Goal: Transaction & Acquisition: Purchase product/service

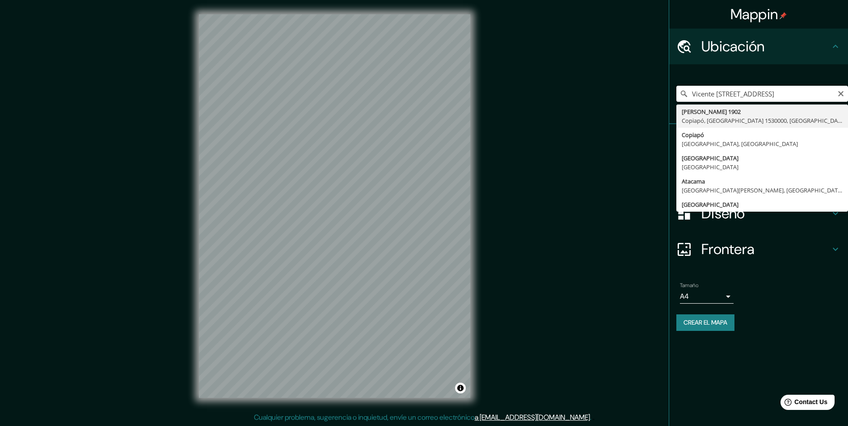
click at [707, 99] on input "Vicente [STREET_ADDRESS]" at bounding box center [762, 94] width 172 height 16
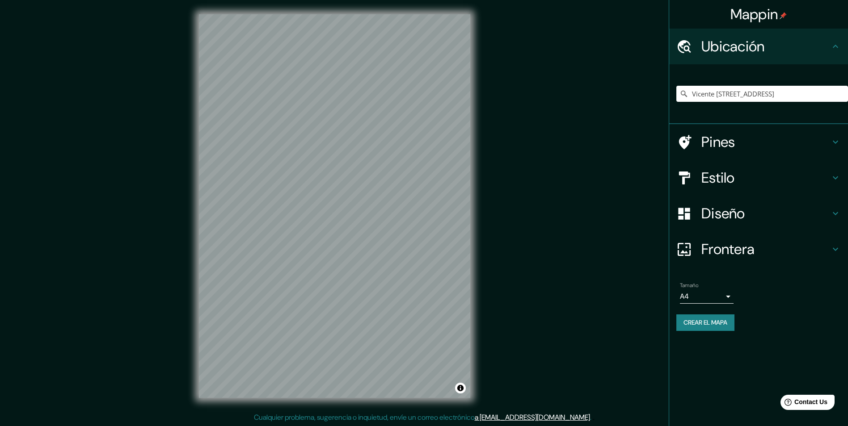
click at [737, 181] on h4 "Estilo" at bounding box center [765, 178] width 129 height 18
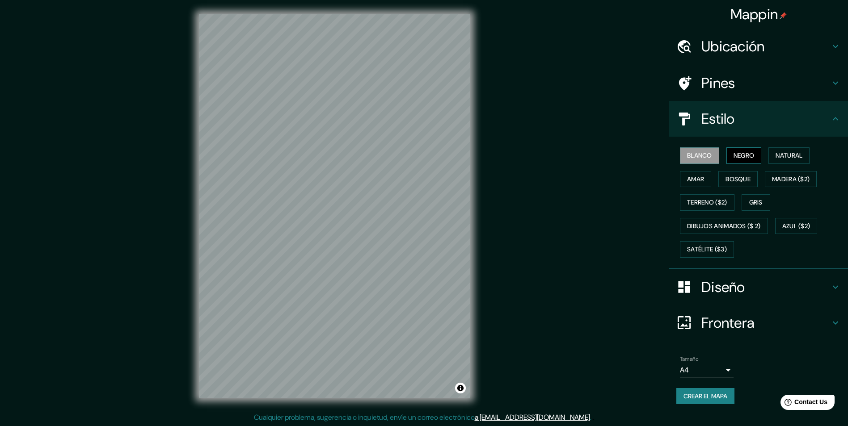
click at [749, 158] on font "Negro" at bounding box center [743, 155] width 21 height 11
click at [744, 39] on h4 "Ubicación" at bounding box center [765, 47] width 129 height 18
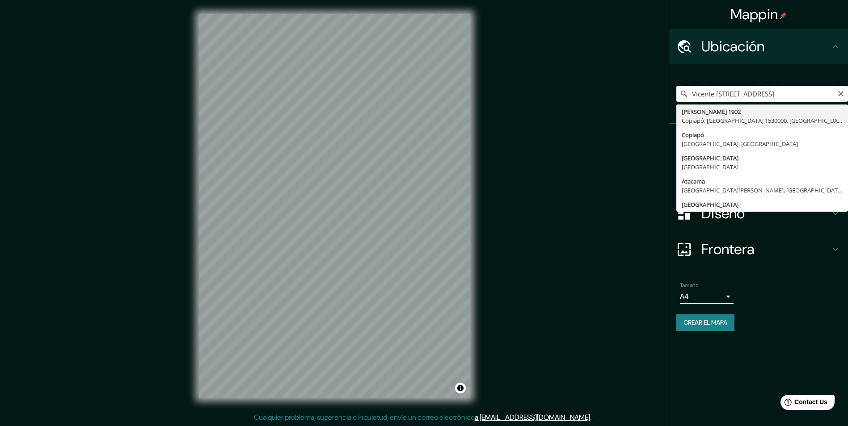
click at [745, 90] on input "Vicente [STREET_ADDRESS]" at bounding box center [762, 94] width 172 height 16
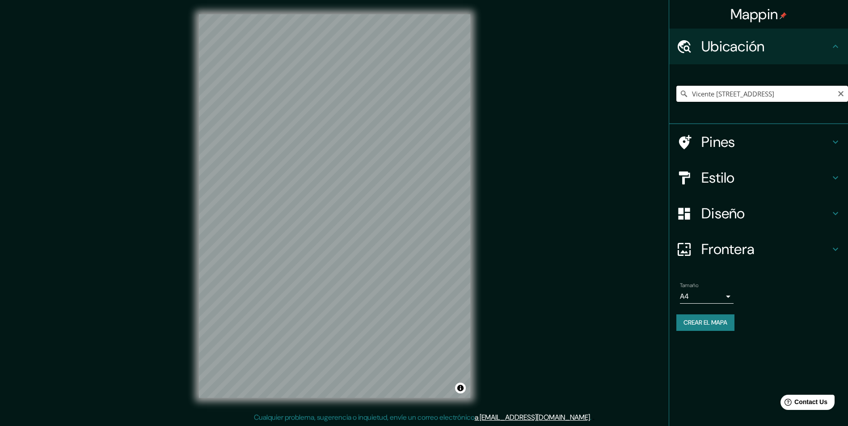
click at [720, 93] on input "Vicente [STREET_ADDRESS]" at bounding box center [762, 94] width 172 height 16
drag, startPoint x: 679, startPoint y: 95, endPoint x: 682, endPoint y: 104, distance: 9.5
click at [679, 96] on icon at bounding box center [683, 93] width 9 height 9
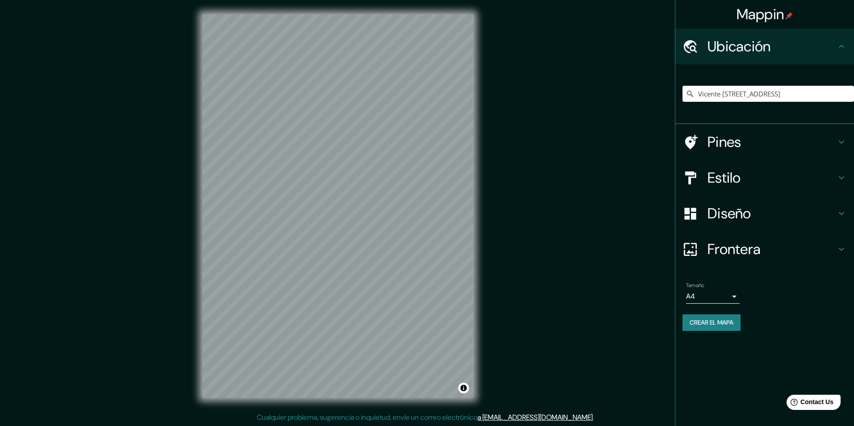
click at [702, 292] on body "Mappin Ubicación Vicente Huidobro 1902, Copiapó, Región de Atacama 1530000, Chi…" at bounding box center [427, 213] width 854 height 426
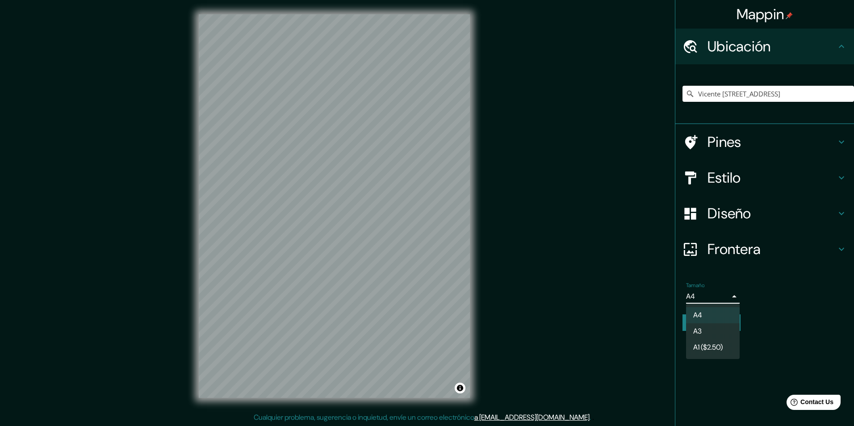
click at [701, 332] on font "A3" at bounding box center [698, 331] width 8 height 11
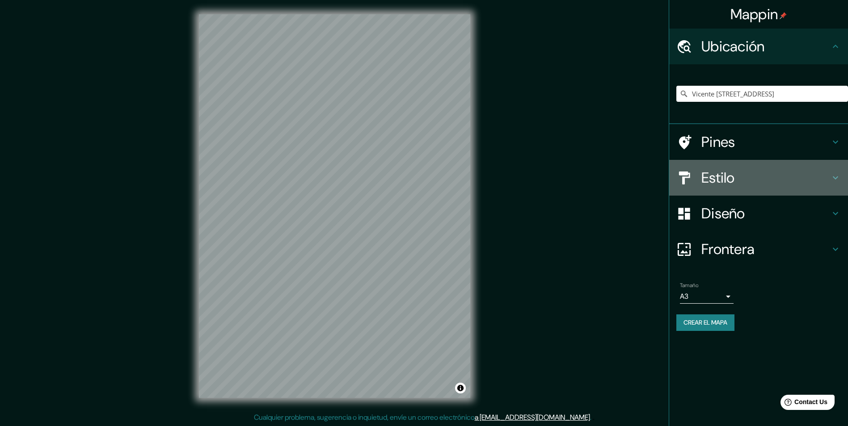
click at [730, 187] on div "Estilo" at bounding box center [758, 178] width 179 height 36
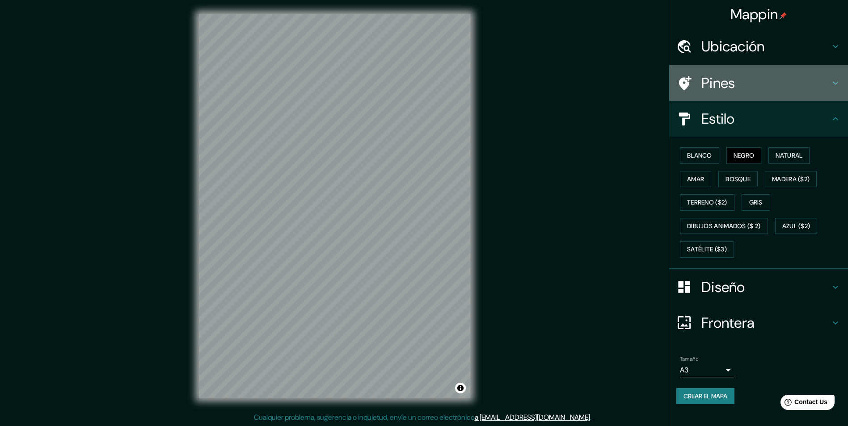
click at [745, 85] on h4 "Pines" at bounding box center [765, 83] width 129 height 18
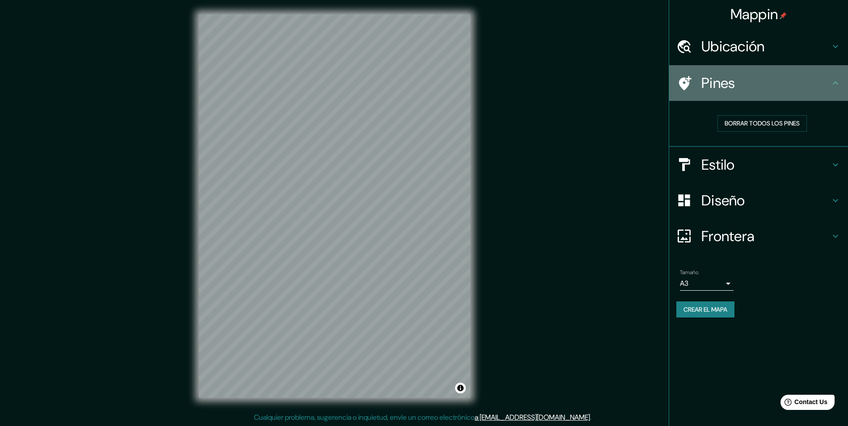
click at [745, 86] on h4 "Pines" at bounding box center [765, 83] width 129 height 18
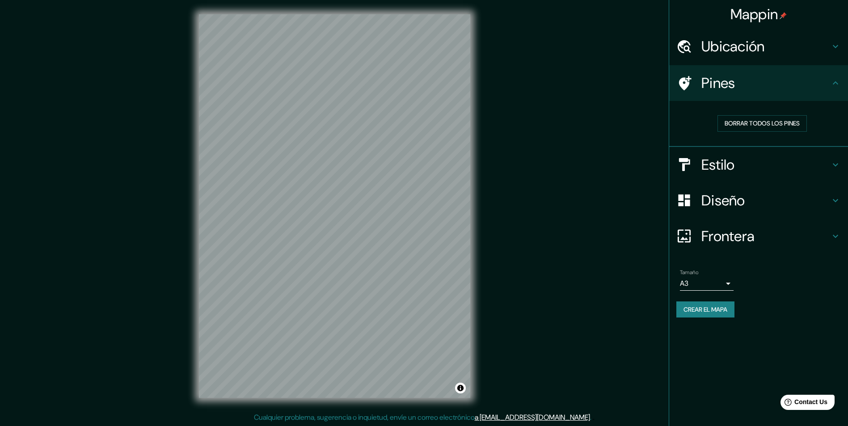
click at [727, 197] on h4 "Diseño" at bounding box center [765, 201] width 129 height 18
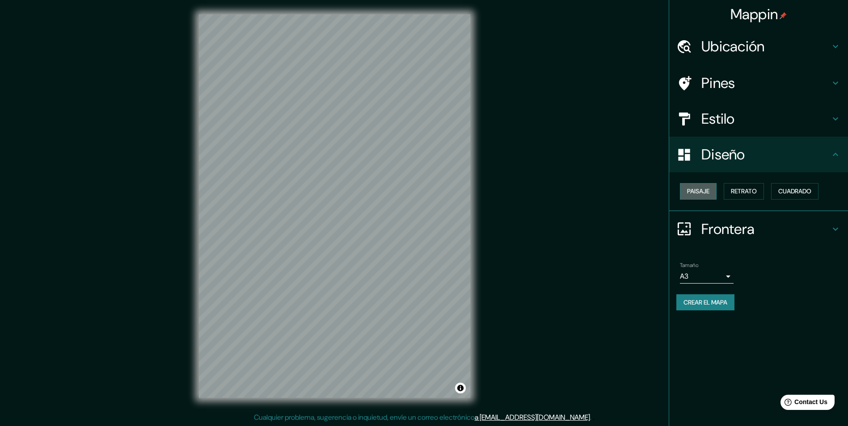
click at [709, 192] on font "Paisaje" at bounding box center [698, 191] width 22 height 11
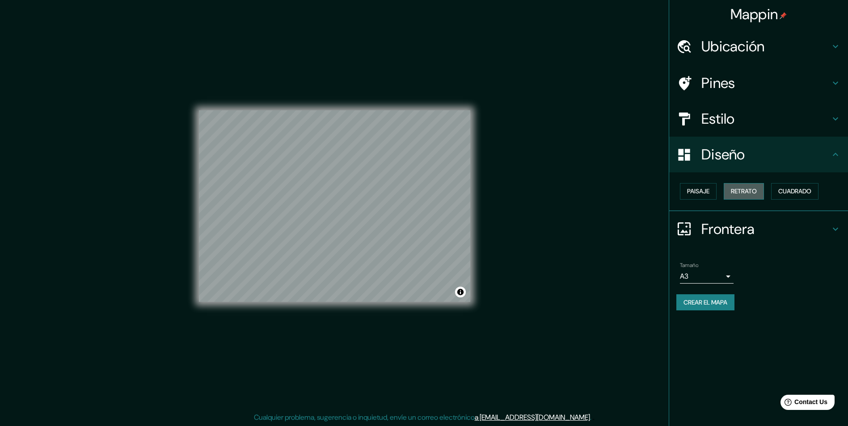
click at [738, 193] on font "Retrato" at bounding box center [744, 191] width 26 height 11
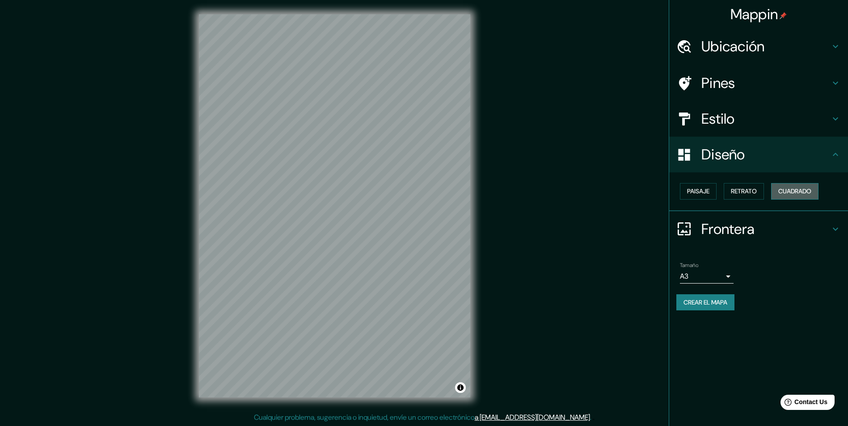
click at [791, 189] on font "Cuadrado" at bounding box center [794, 191] width 33 height 11
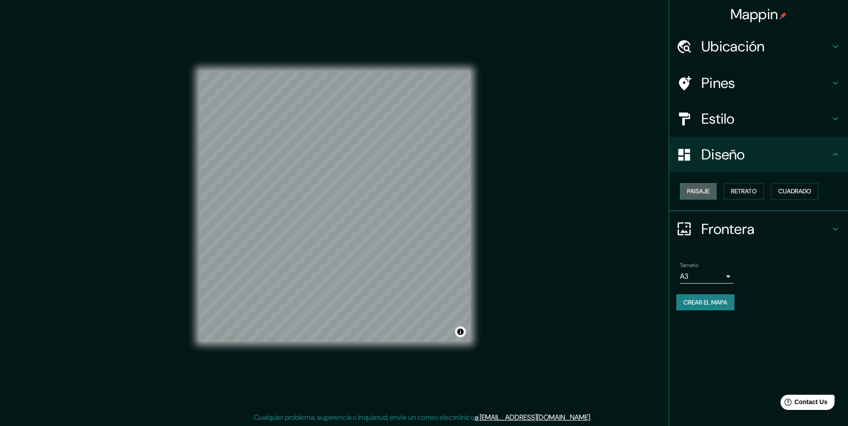
click at [705, 193] on font "Paisaje" at bounding box center [698, 191] width 22 height 11
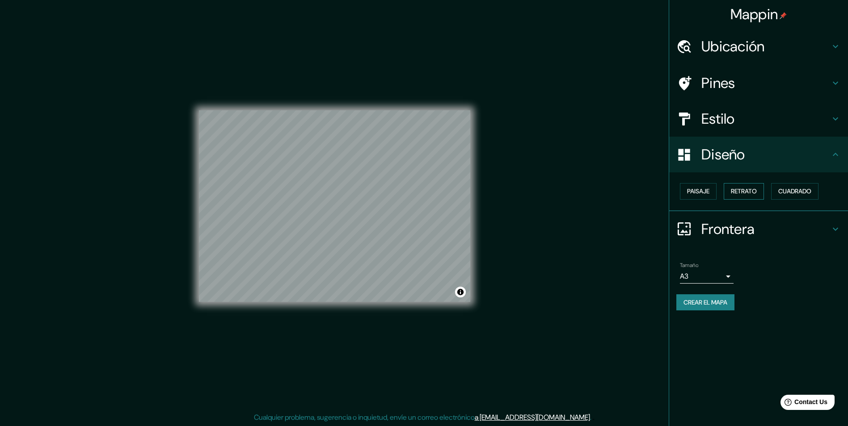
click at [734, 194] on font "Retrato" at bounding box center [744, 191] width 26 height 11
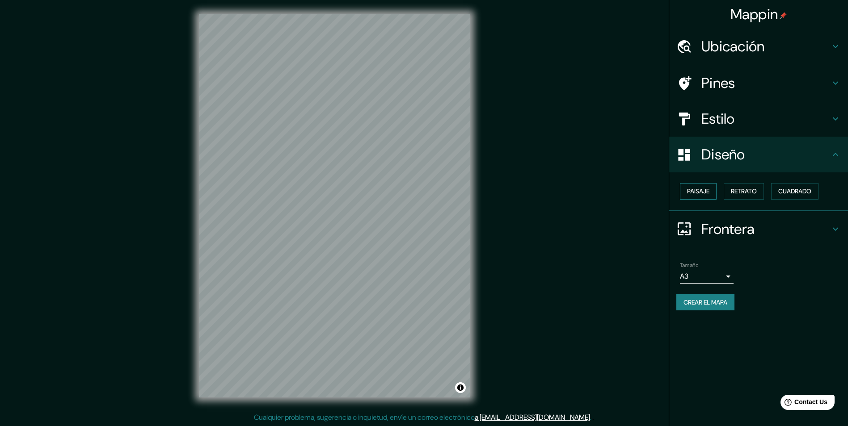
click at [704, 193] on font "Paisaje" at bounding box center [698, 191] width 22 height 11
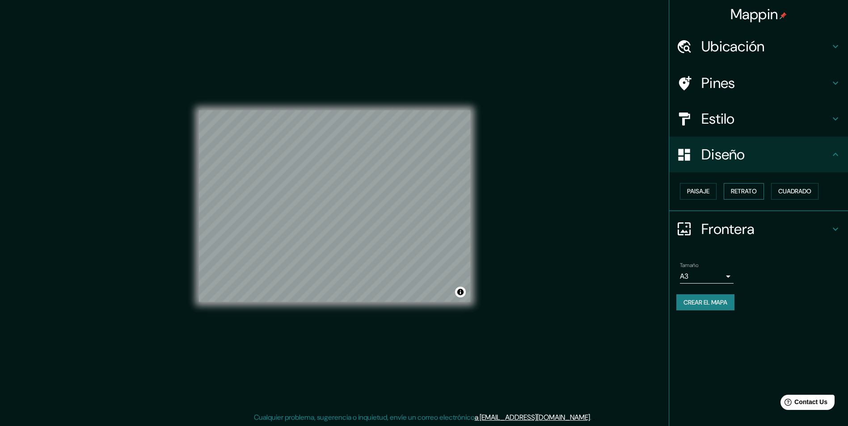
click at [736, 196] on font "Retrato" at bounding box center [744, 191] width 26 height 11
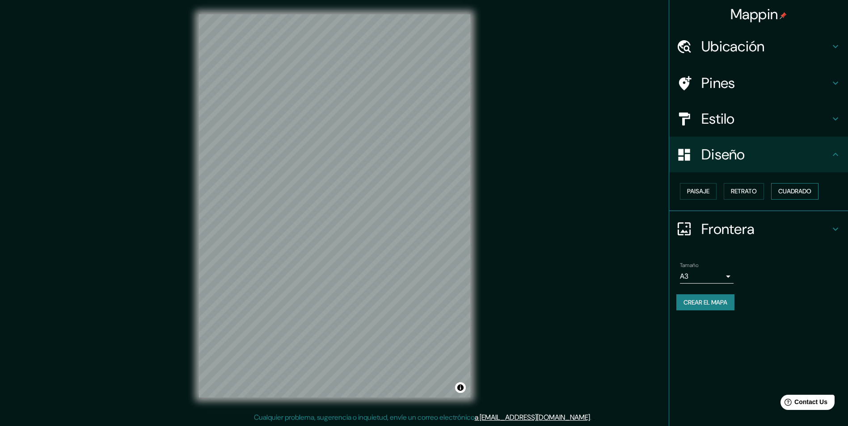
click at [790, 192] on font "Cuadrado" at bounding box center [794, 191] width 33 height 11
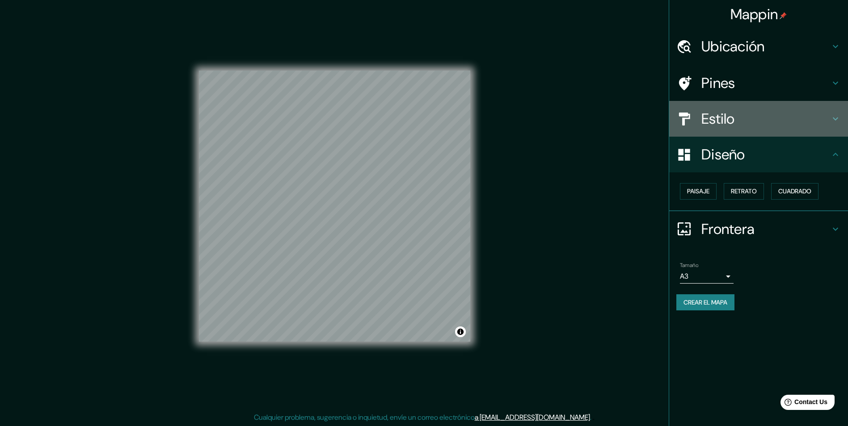
click at [720, 115] on h4 "Estilo" at bounding box center [765, 119] width 129 height 18
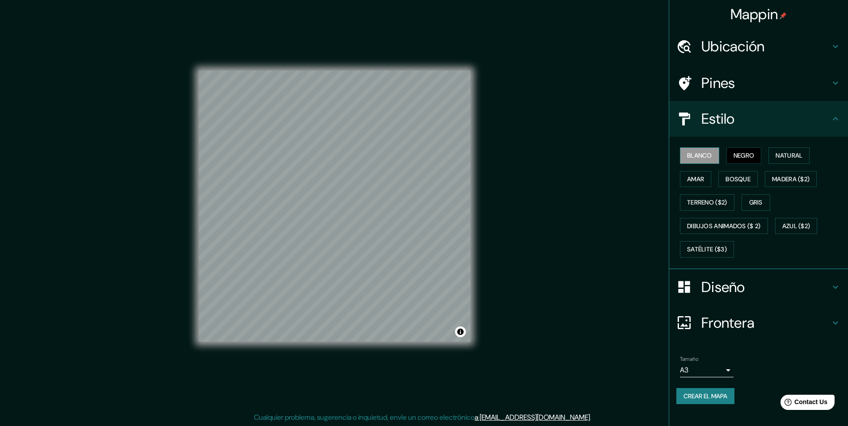
click at [704, 156] on font "Blanco" at bounding box center [699, 155] width 25 height 11
click at [694, 186] on button "Amar" at bounding box center [695, 179] width 31 height 17
click at [698, 201] on font "Terreno ($2)" at bounding box center [707, 202] width 40 height 11
click at [750, 182] on font "Bosque" at bounding box center [737, 179] width 25 height 11
click at [790, 156] on font "Natural" at bounding box center [788, 155] width 27 height 11
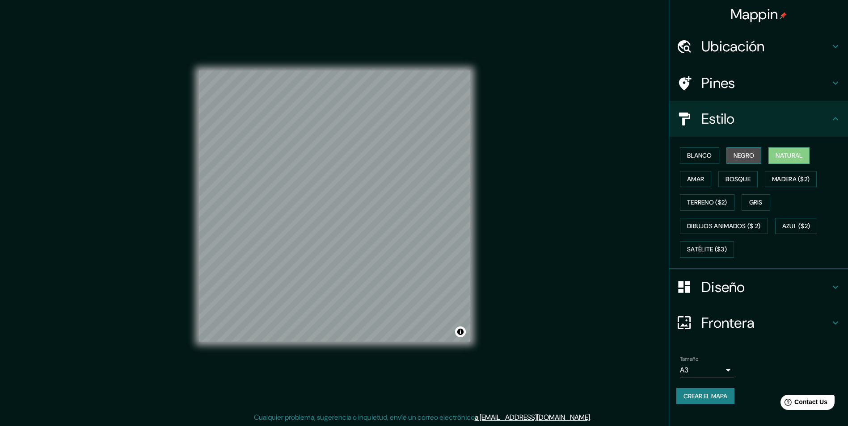
click at [753, 155] on font "Negro" at bounding box center [743, 155] width 21 height 11
click at [734, 291] on h4 "Diseño" at bounding box center [765, 287] width 129 height 18
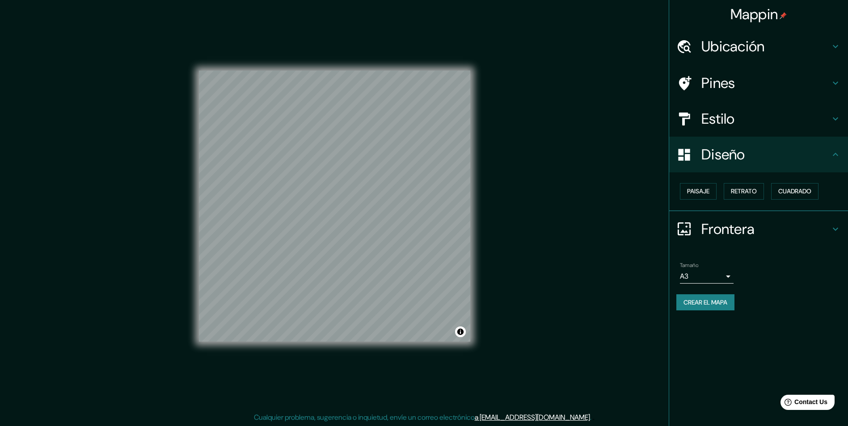
click at [716, 160] on h4 "Diseño" at bounding box center [765, 155] width 129 height 18
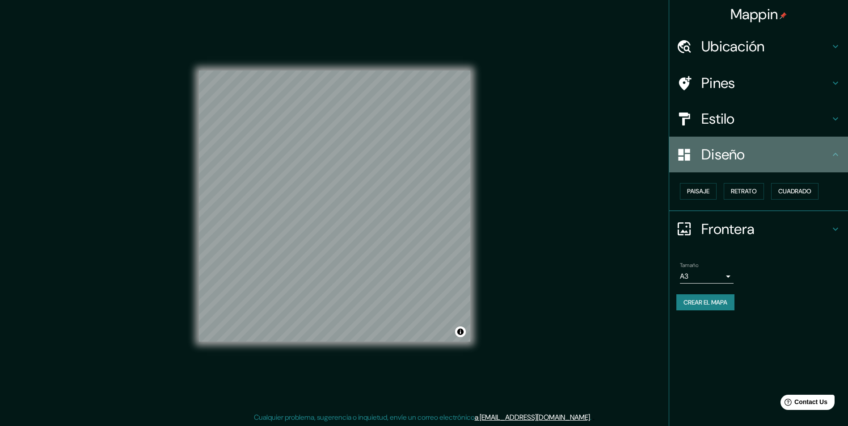
click at [833, 154] on icon at bounding box center [835, 154] width 11 height 11
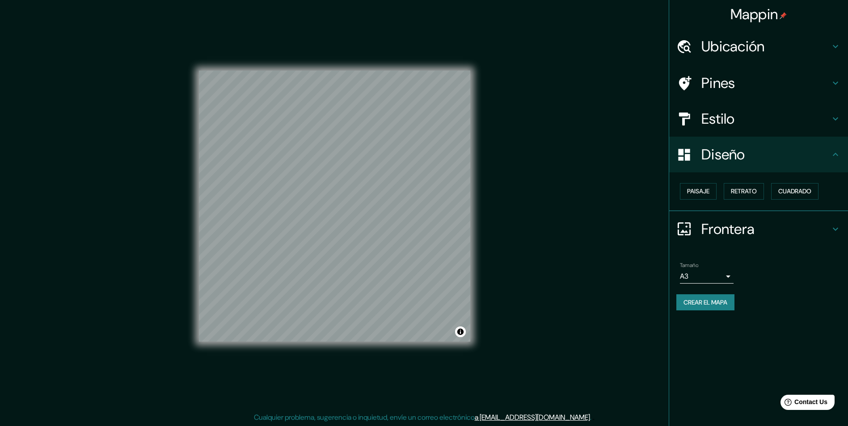
click at [797, 72] on div "Pines" at bounding box center [758, 83] width 179 height 36
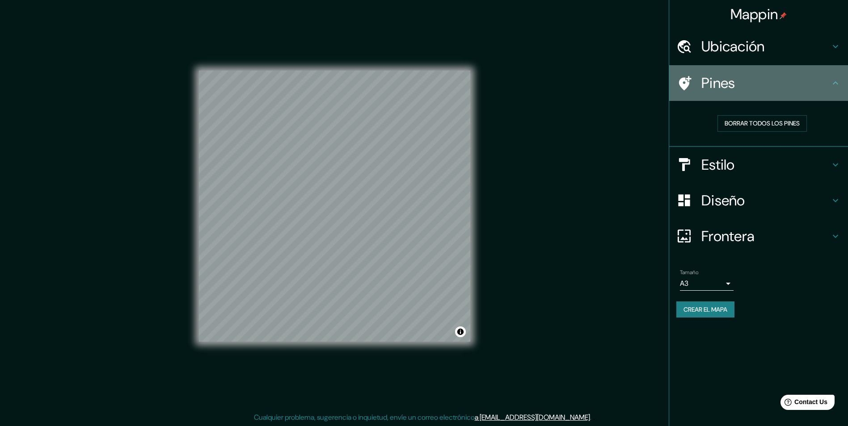
click at [797, 72] on div "Pines" at bounding box center [758, 83] width 179 height 36
click at [839, 78] on icon at bounding box center [835, 83] width 11 height 11
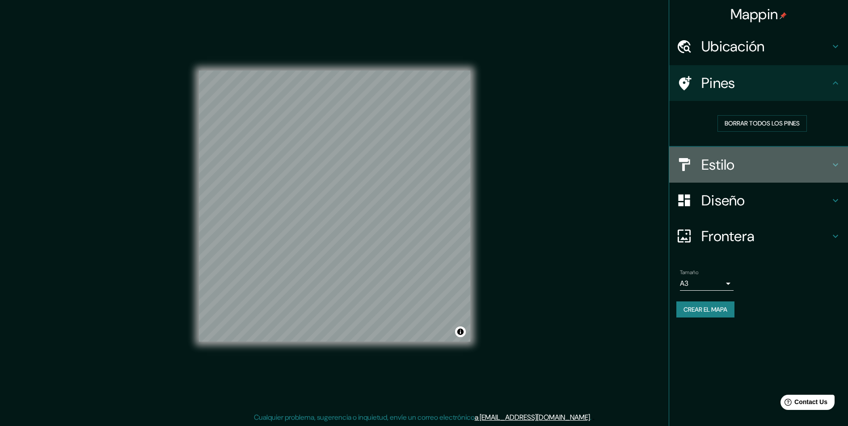
click at [833, 157] on div "Estilo" at bounding box center [758, 165] width 179 height 36
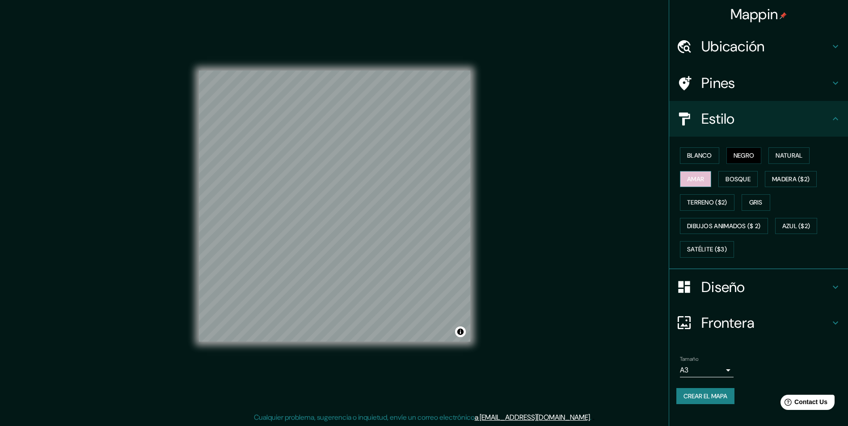
click at [694, 183] on font "Amar" at bounding box center [695, 179] width 17 height 11
click at [704, 158] on font "Blanco" at bounding box center [699, 155] width 25 height 11
click at [740, 156] on font "Negro" at bounding box center [743, 155] width 21 height 11
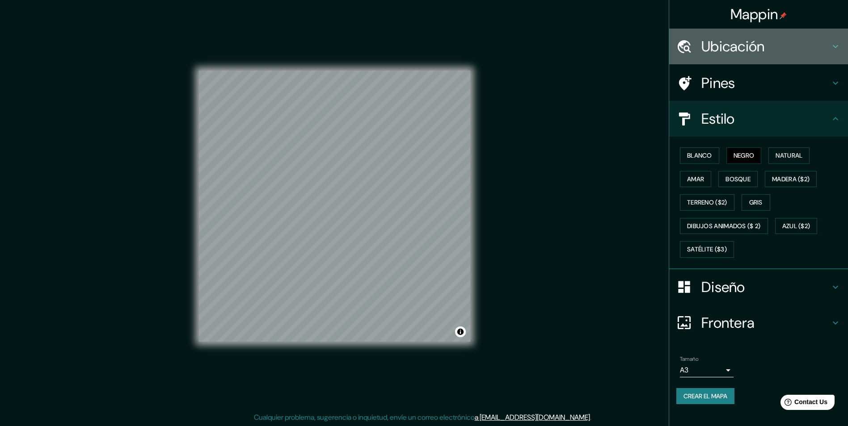
click at [745, 49] on h4 "Ubicación" at bounding box center [765, 47] width 129 height 18
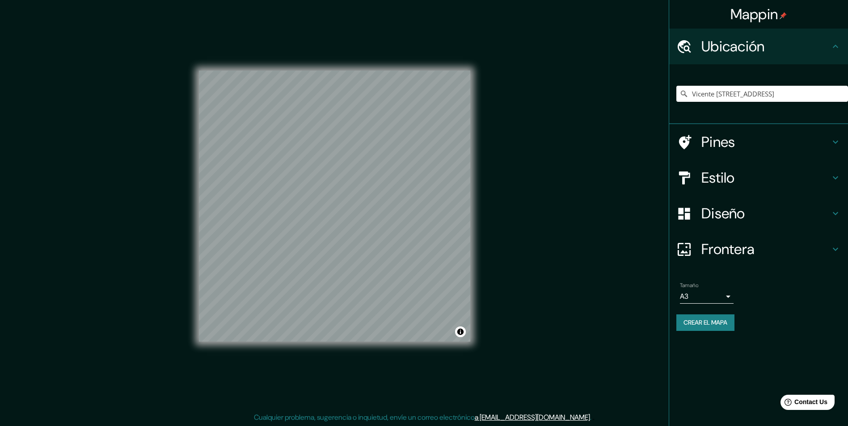
click at [745, 49] on h4 "Ubicación" at bounding box center [765, 47] width 129 height 18
click at [736, 144] on h4 "Pines" at bounding box center [765, 142] width 129 height 18
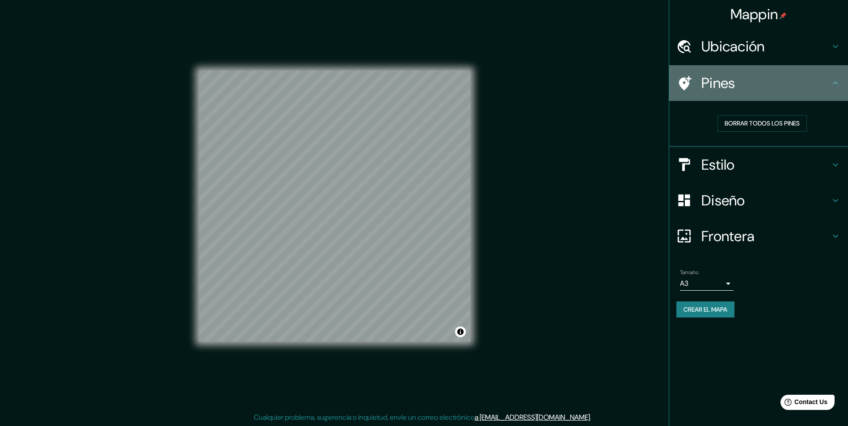
click at [766, 96] on div "Pines" at bounding box center [758, 83] width 179 height 36
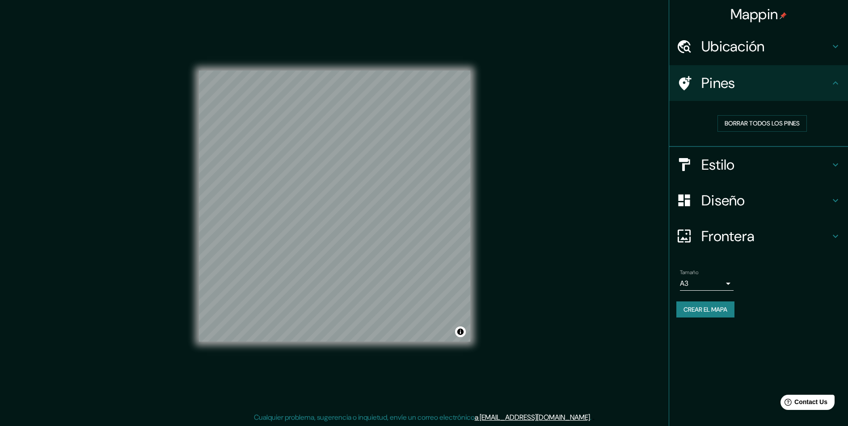
click at [724, 168] on h4 "Estilo" at bounding box center [765, 165] width 129 height 18
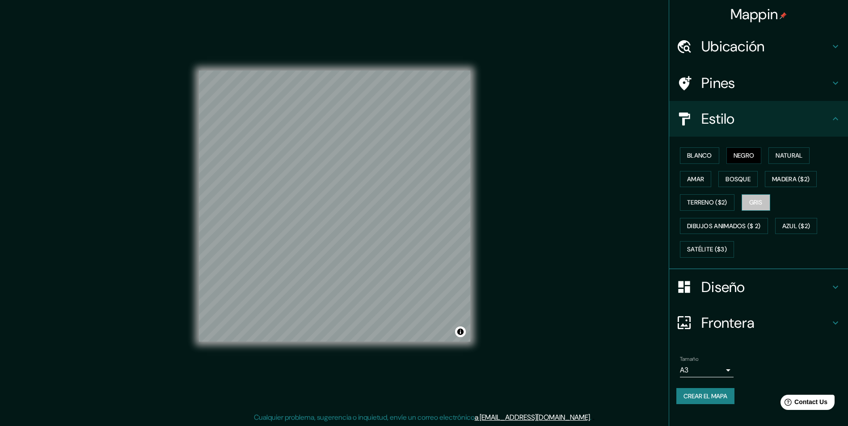
click at [753, 198] on font "Gris" at bounding box center [755, 202] width 13 height 11
click at [752, 154] on font "Negro" at bounding box center [743, 155] width 21 height 11
click at [722, 398] on font "Crear el mapa" at bounding box center [705, 396] width 44 height 11
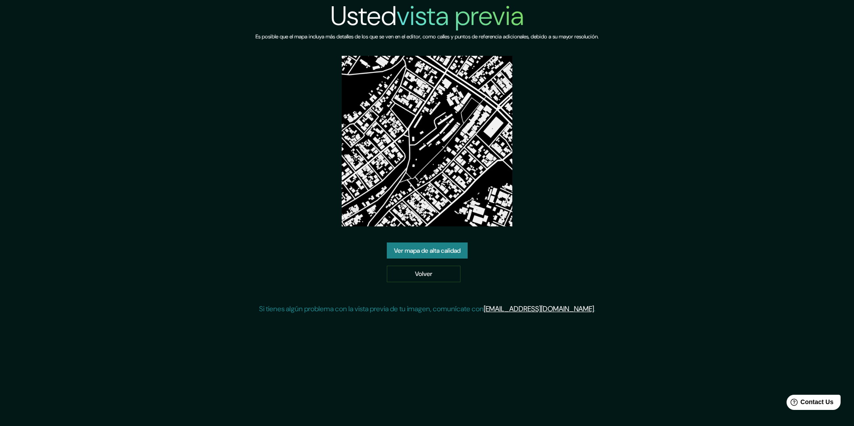
click at [425, 256] on link "Ver mapa de alta calidad" at bounding box center [427, 251] width 81 height 17
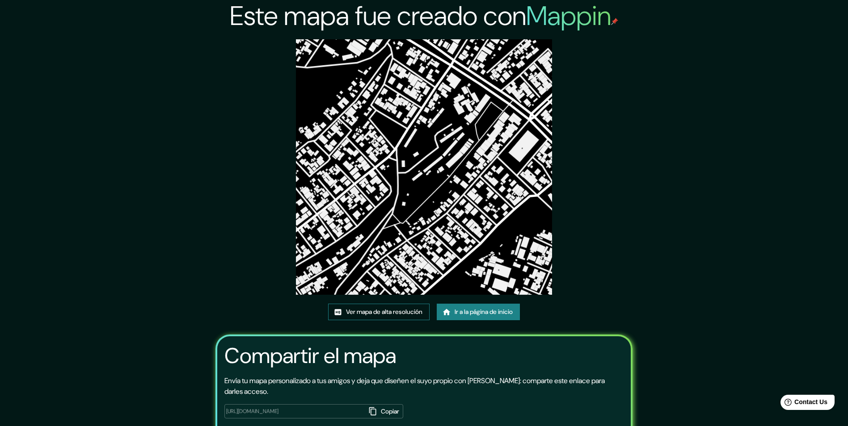
click at [361, 312] on font "Ver mapa de alta resolución" at bounding box center [384, 312] width 76 height 11
click at [493, 311] on font "Ir a la página de inicio" at bounding box center [483, 312] width 58 height 11
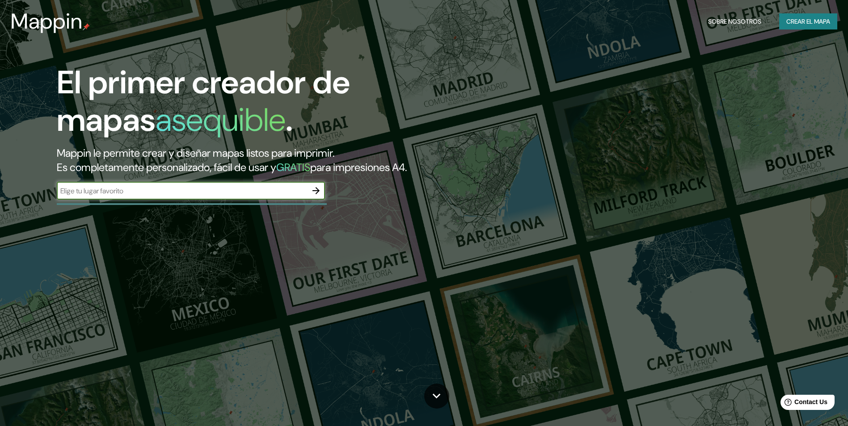
click at [315, 194] on icon "button" at bounding box center [316, 190] width 11 height 11
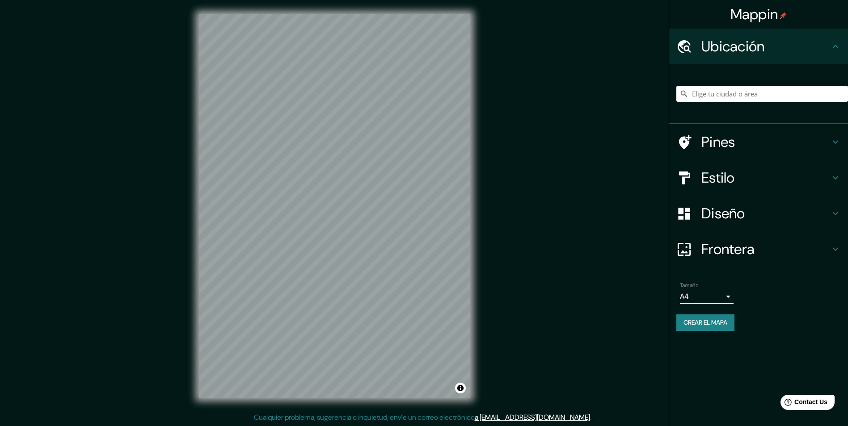
drag, startPoint x: 724, startPoint y: 106, endPoint x: 727, endPoint y: 102, distance: 4.6
click at [725, 105] on div at bounding box center [762, 94] width 172 height 45
click at [728, 96] on input "Elige tu ciudad o área" at bounding box center [762, 94] width 172 height 16
paste input "[PERSON_NAME] 1902, [GEOGRAPHIC_DATA], [GEOGRAPHIC_DATA], [GEOGRAPHIC_DATA]"
type input "Vicente [STREET_ADDRESS]"
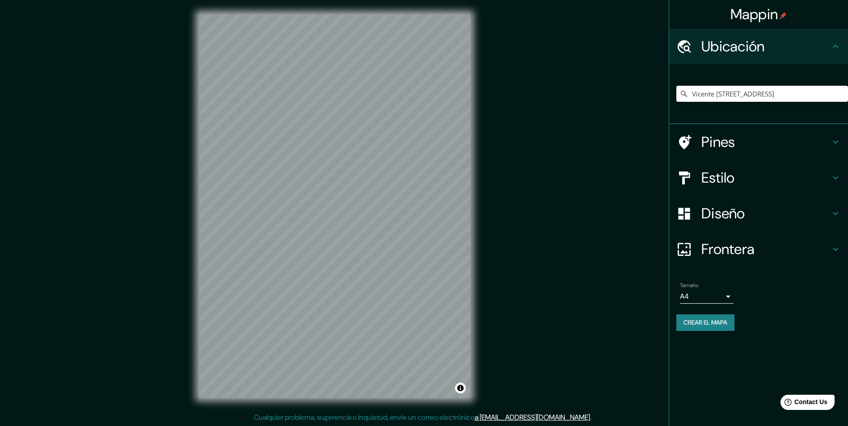
click at [706, 216] on h4 "Diseño" at bounding box center [765, 214] width 129 height 18
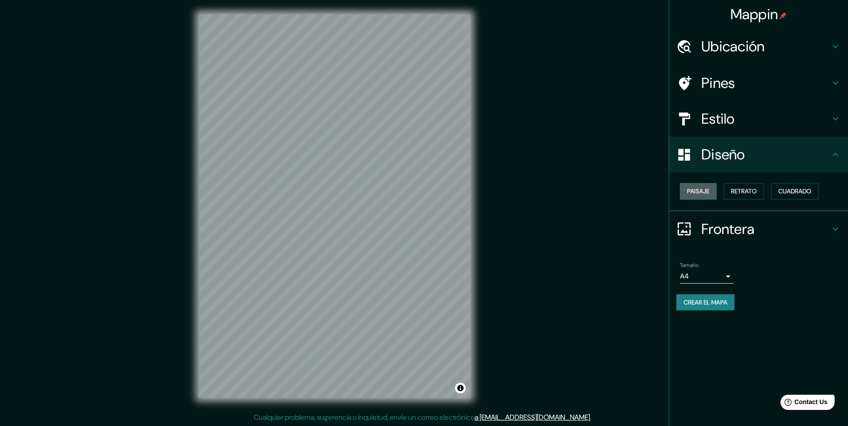
click at [699, 192] on font "Paisaje" at bounding box center [698, 191] width 22 height 11
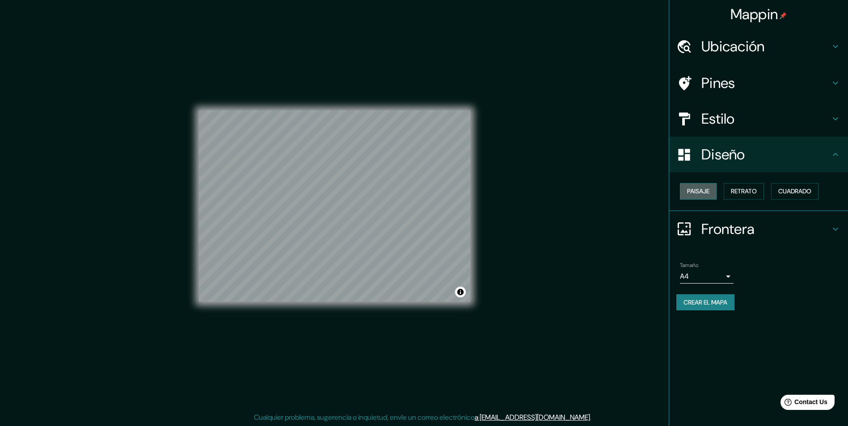
click at [704, 190] on font "Paisaje" at bounding box center [698, 191] width 22 height 11
click at [799, 194] on font "Cuadrado" at bounding box center [794, 191] width 33 height 11
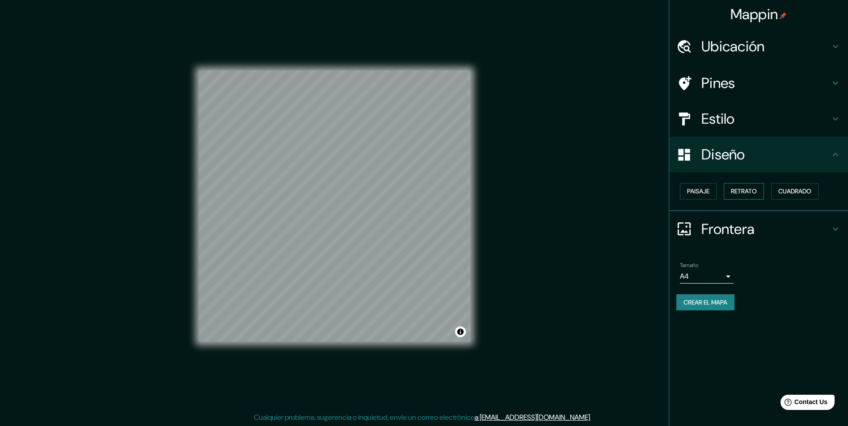
click at [745, 197] on font "Retrato" at bounding box center [744, 191] width 26 height 11
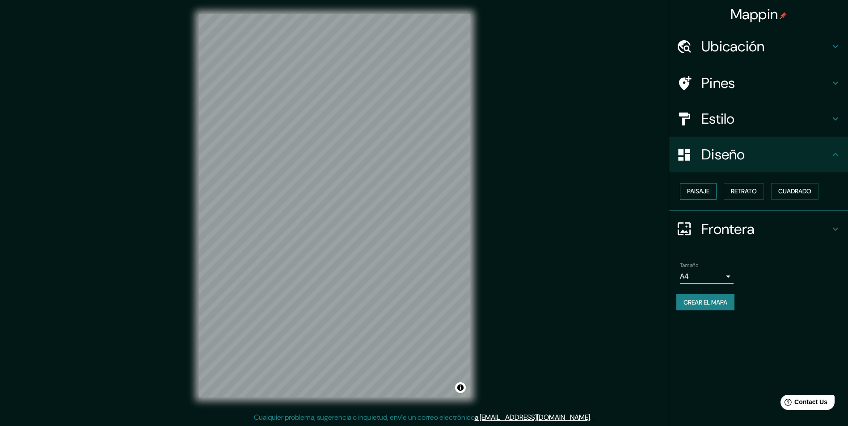
click at [702, 187] on font "Paisaje" at bounding box center [698, 191] width 22 height 11
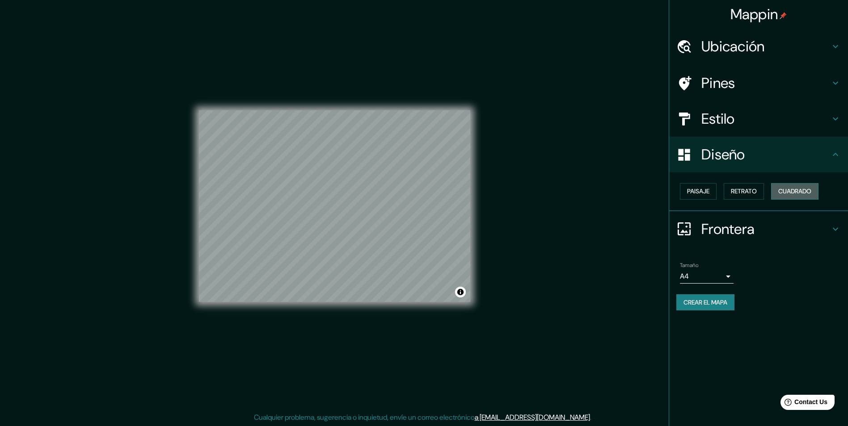
click at [780, 189] on font "Cuadrado" at bounding box center [794, 191] width 33 height 11
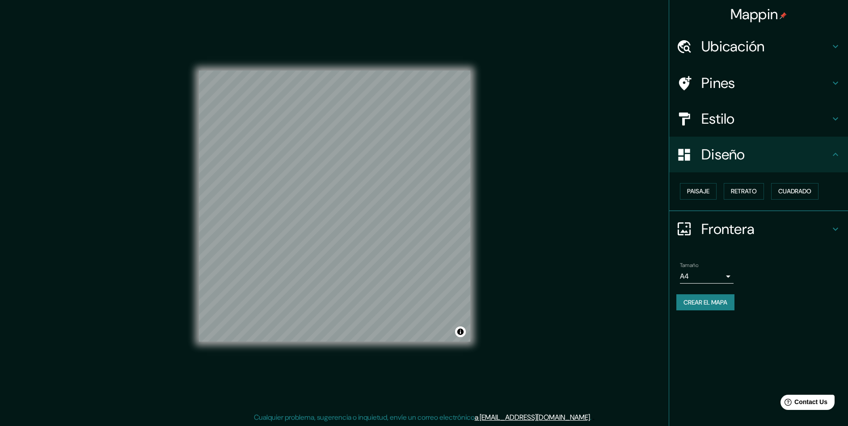
click at [734, 117] on h4 "Estilo" at bounding box center [765, 119] width 129 height 18
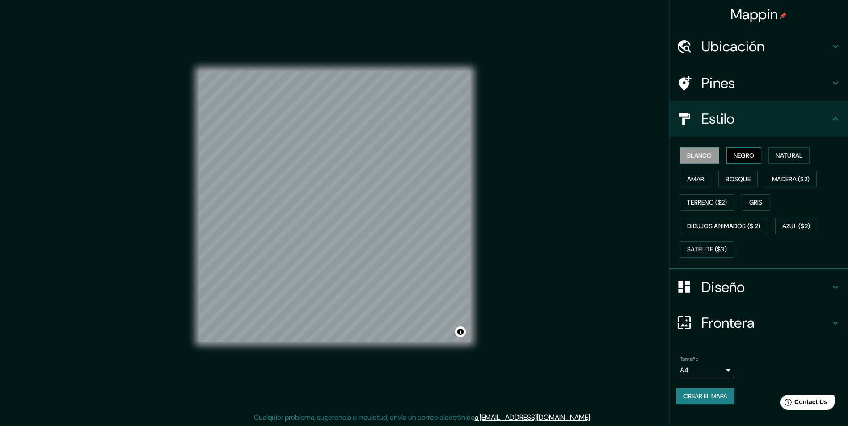
click at [740, 156] on font "Negro" at bounding box center [743, 155] width 21 height 11
